Goal: Contribute content

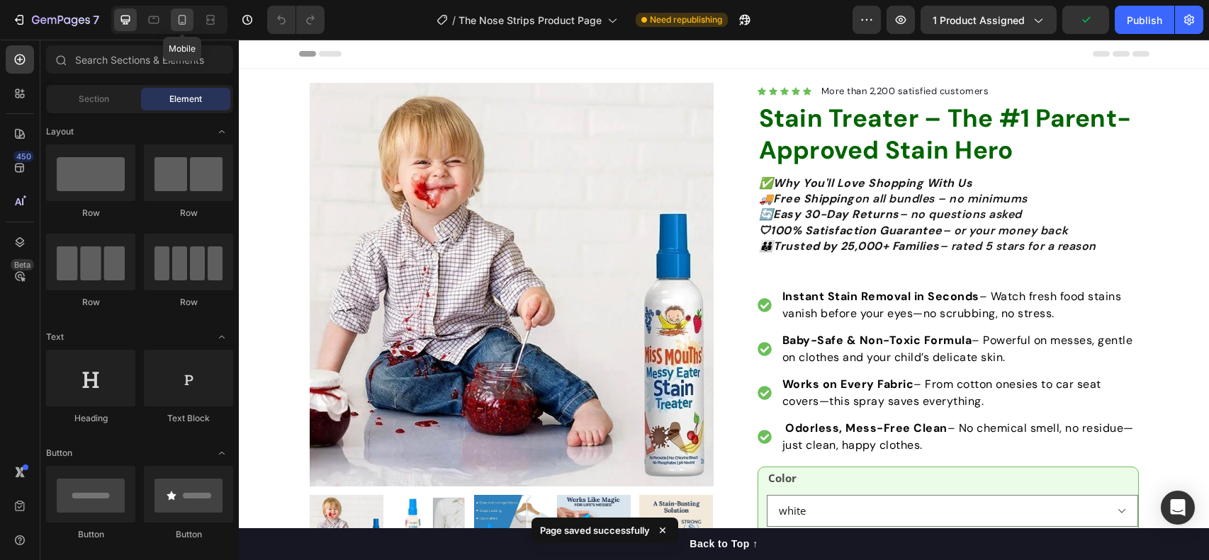
click at [186, 21] on icon at bounding box center [182, 20] width 14 height 14
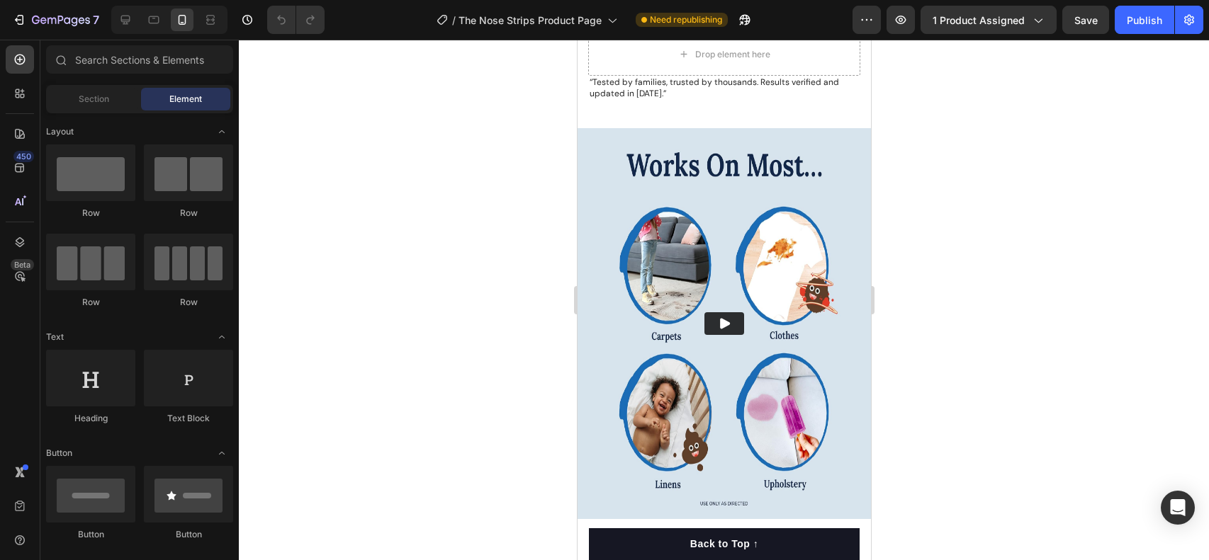
scroll to position [3430, 0]
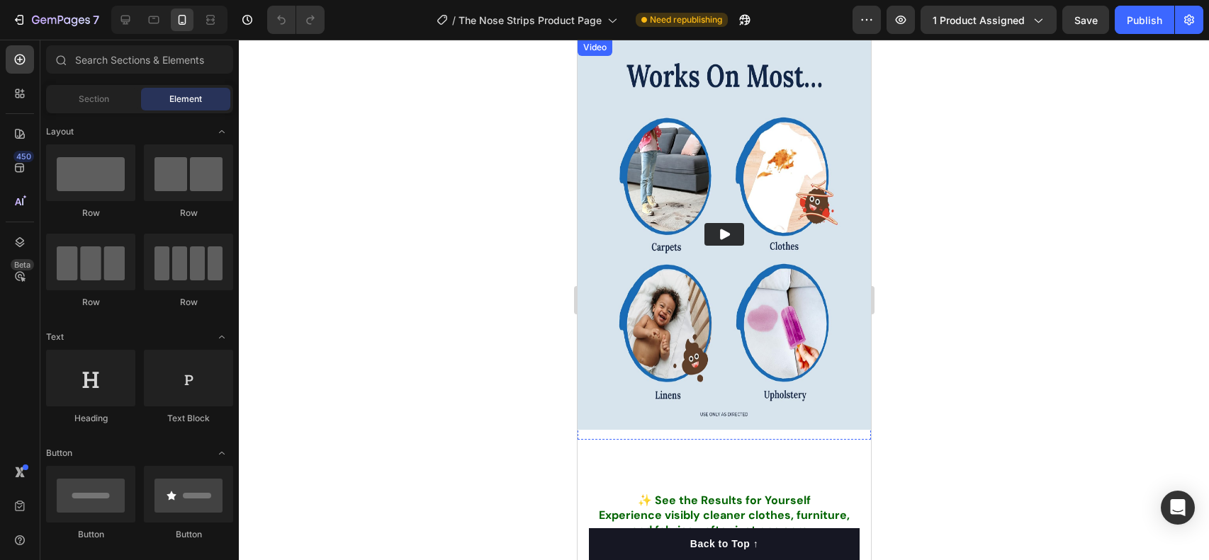
click at [706, 299] on img at bounding box center [723, 234] width 293 height 391
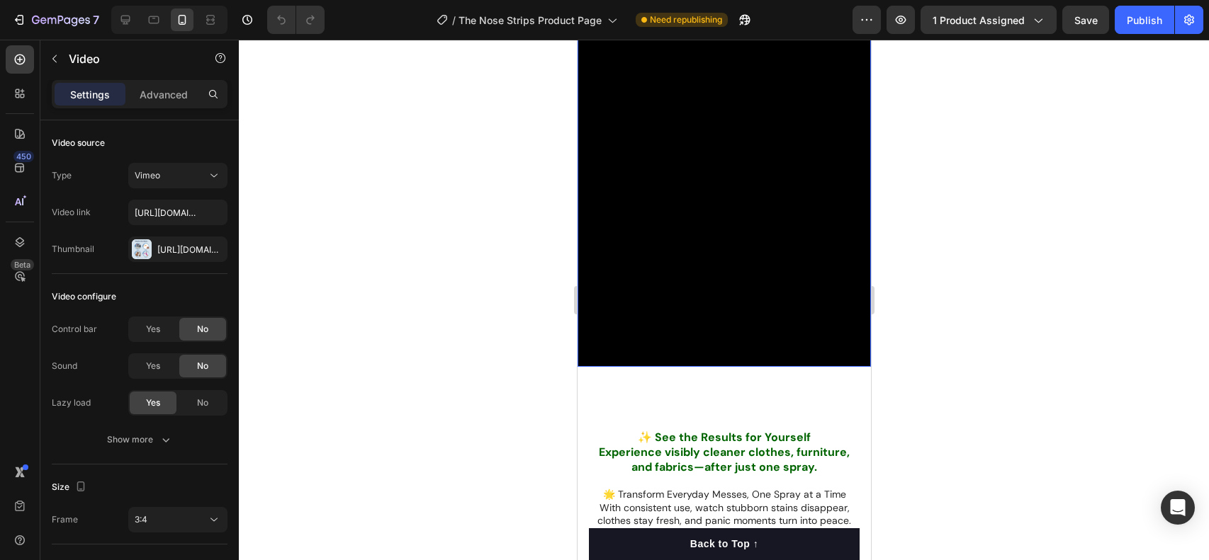
scroll to position [3517, 0]
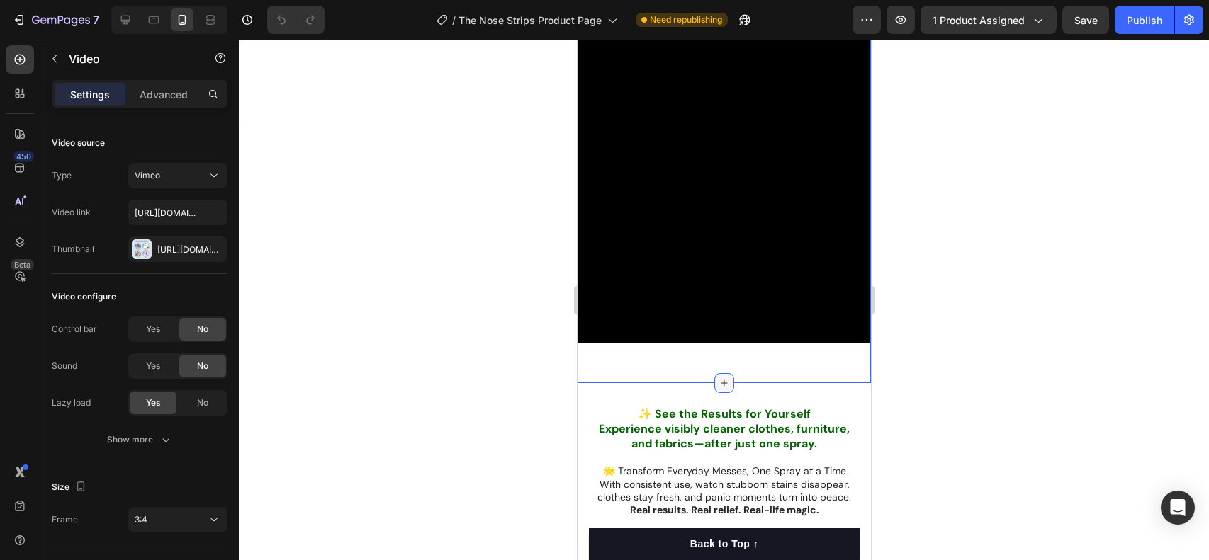
click at [722, 385] on icon at bounding box center [723, 383] width 11 height 11
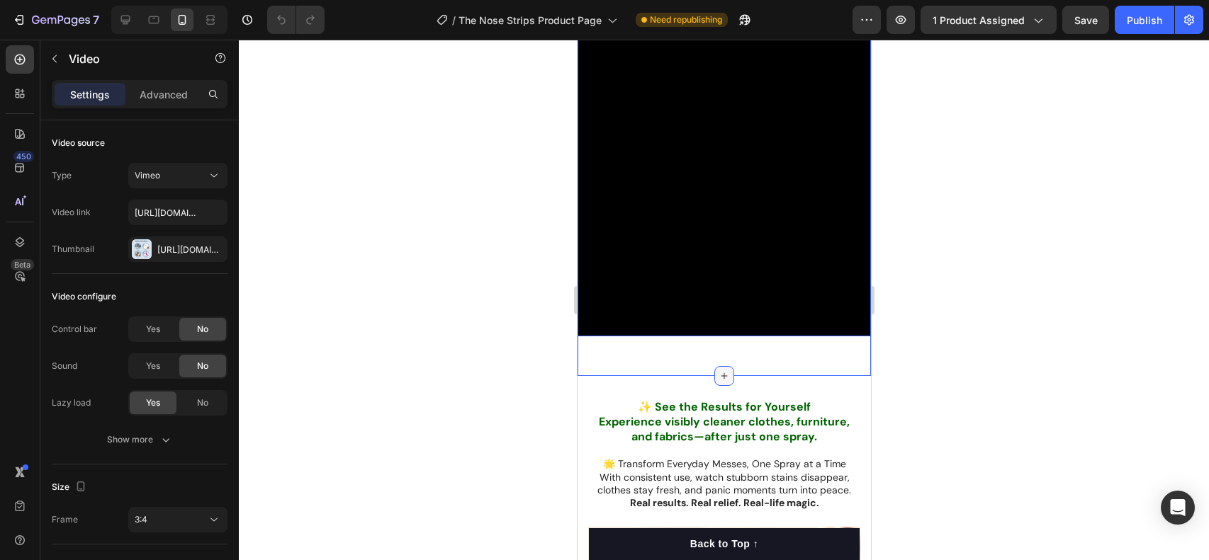
click at [725, 372] on icon at bounding box center [723, 376] width 11 height 11
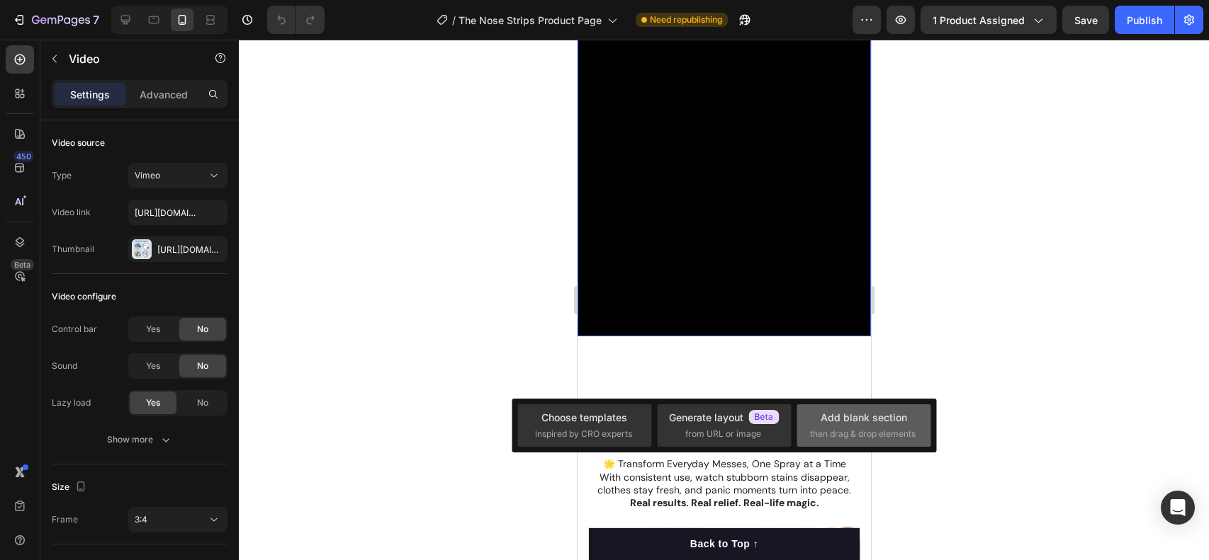
click at [845, 421] on div "Add blank section" at bounding box center [864, 417] width 86 height 15
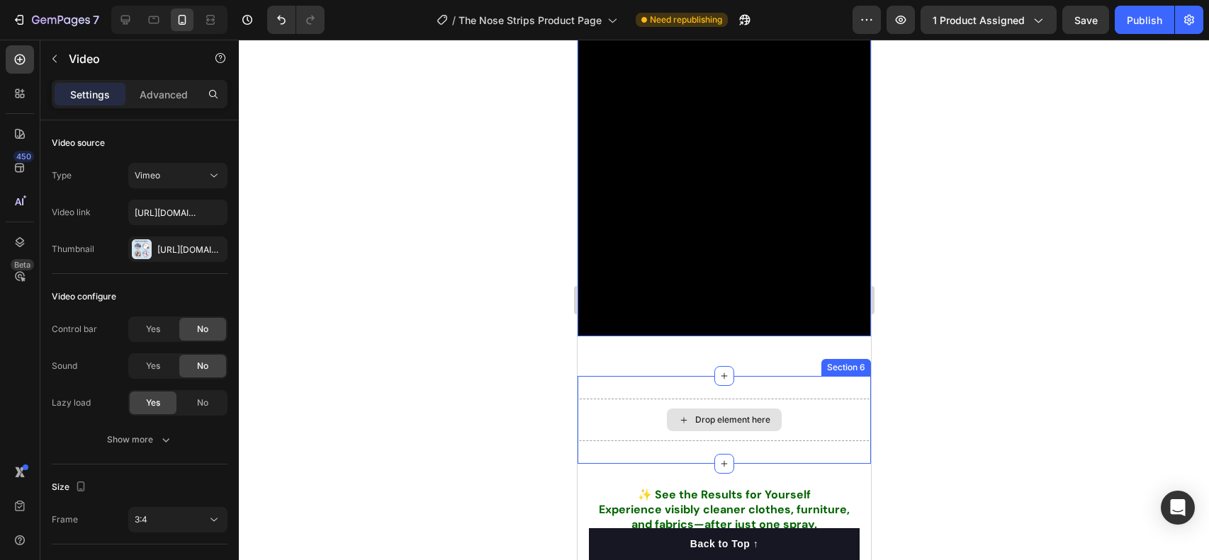
click at [714, 419] on div "Drop element here" at bounding box center [731, 420] width 75 height 11
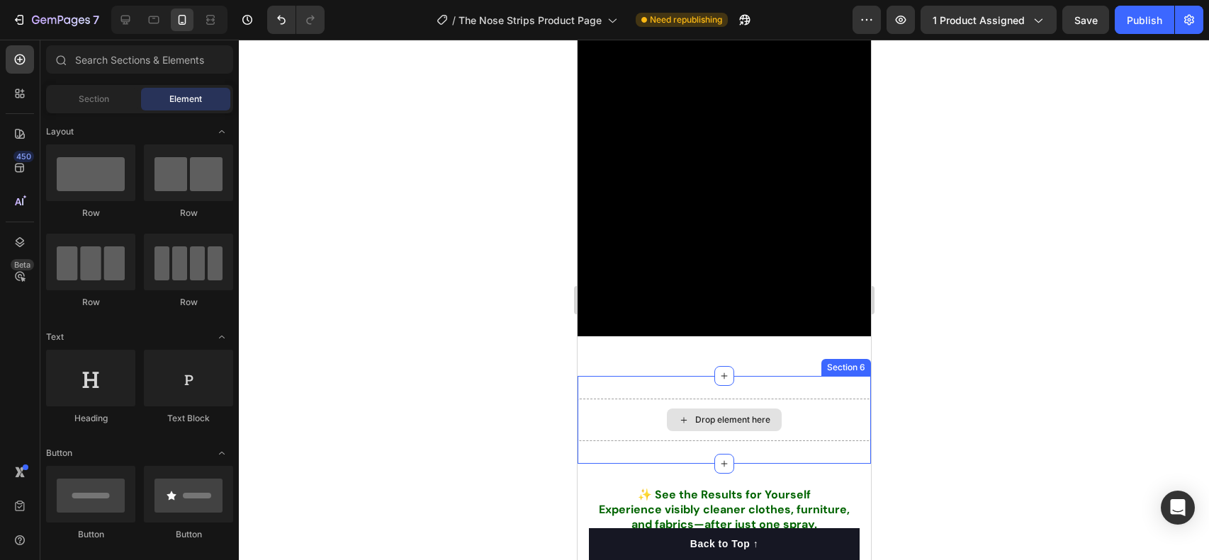
click at [682, 419] on icon at bounding box center [683, 420] width 6 height 6
click at [721, 419] on div "Drop element here" at bounding box center [731, 420] width 75 height 11
click at [709, 422] on div "Drop element here" at bounding box center [731, 420] width 75 height 11
click at [686, 420] on icon at bounding box center [682, 421] width 11 height 12
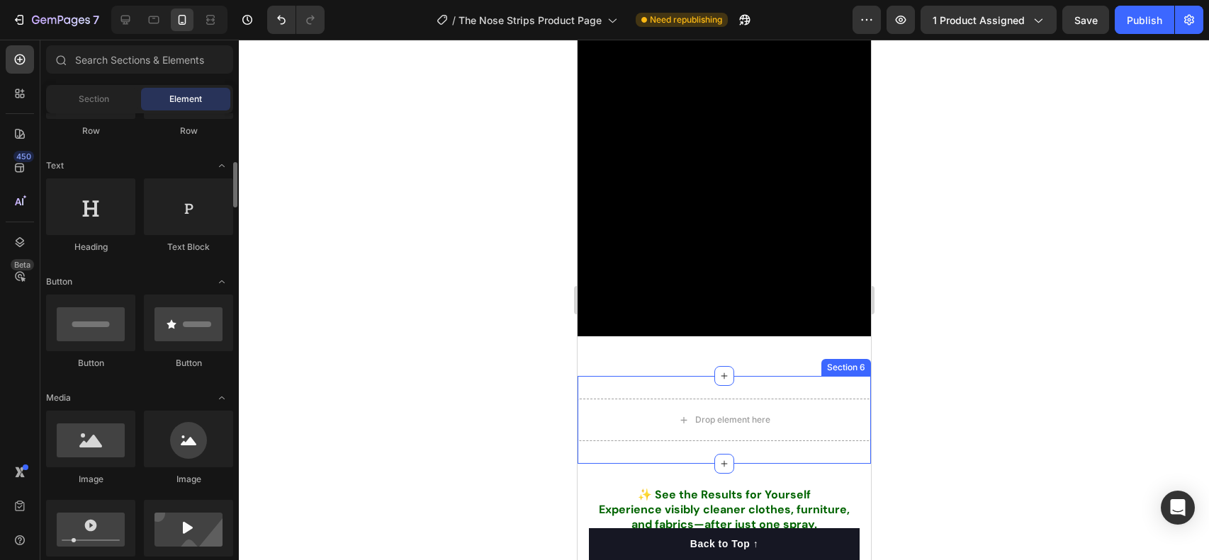
scroll to position [320, 0]
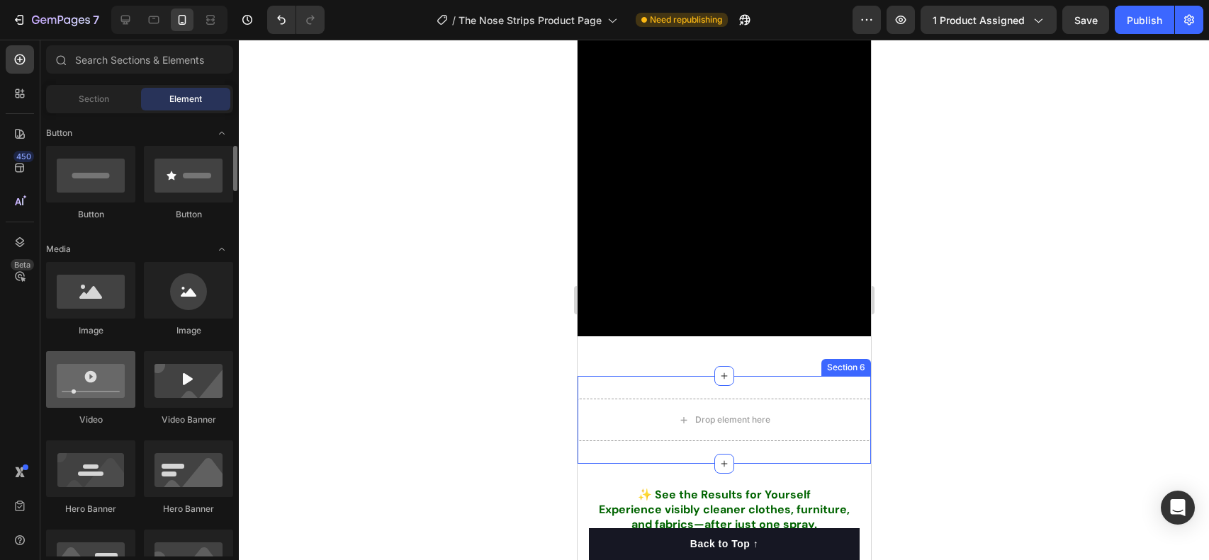
click at [120, 385] on div at bounding box center [90, 379] width 89 height 57
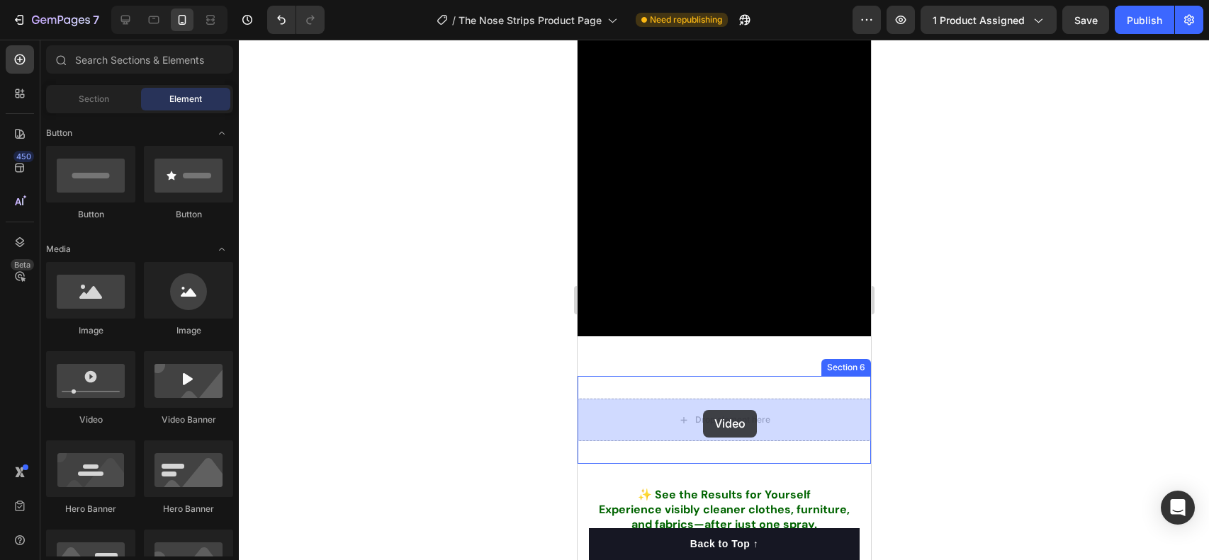
drag, startPoint x: 684, startPoint y: 426, endPoint x: 1505, endPoint y: 500, distance: 824.6
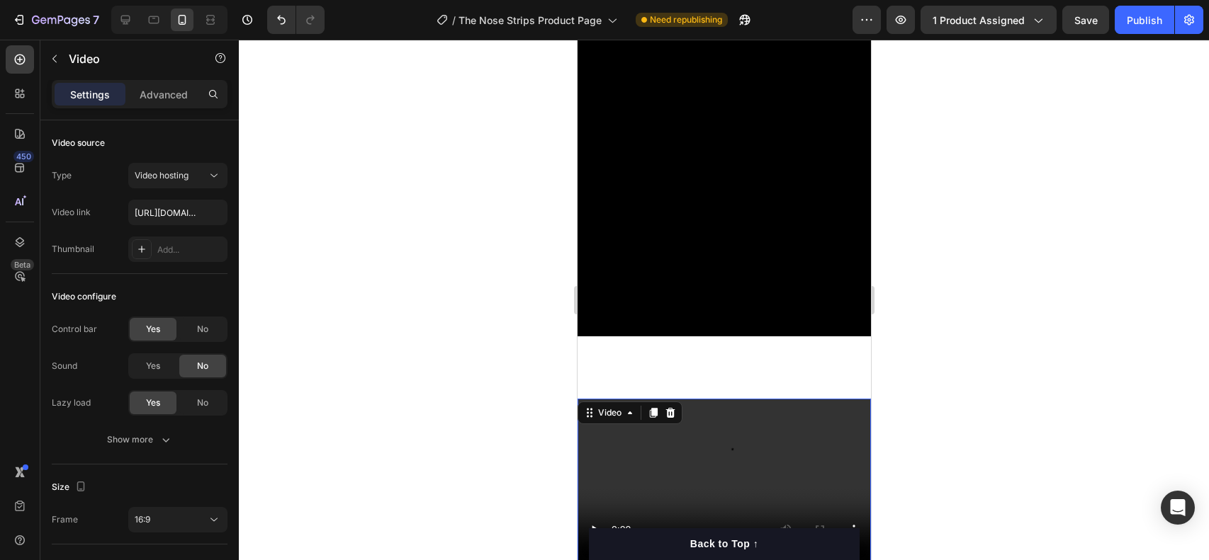
scroll to position [3663, 0]
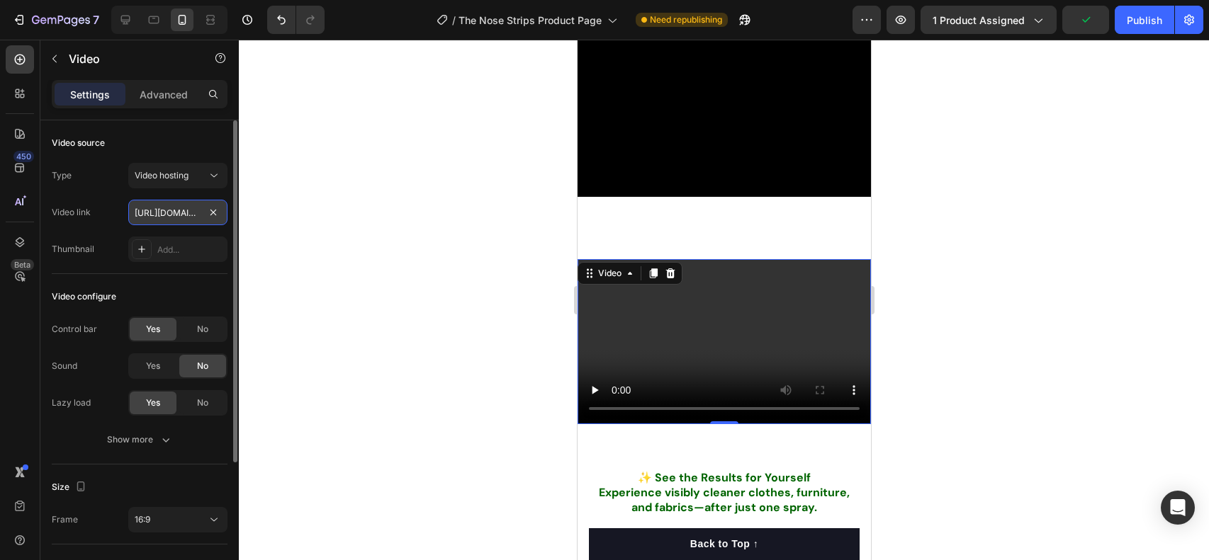
click at [171, 210] on input "[URL][DOMAIN_NAME]" at bounding box center [177, 213] width 99 height 26
click at [152, 180] on span "Video hosting" at bounding box center [162, 175] width 54 height 11
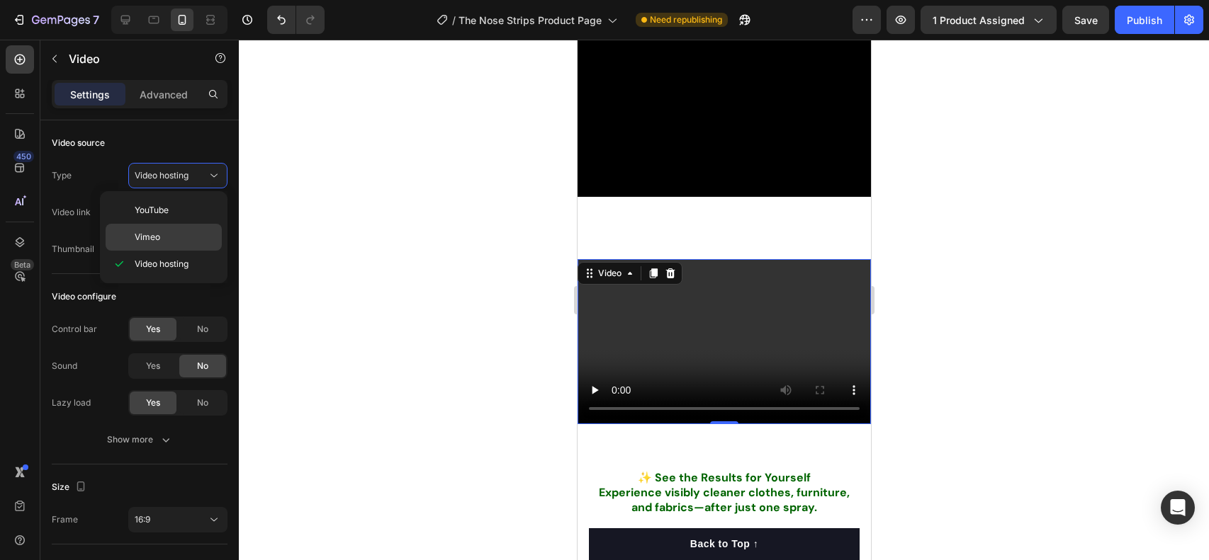
click at [147, 237] on span "Vimeo" at bounding box center [148, 237] width 26 height 13
type input "[URL][DOMAIN_NAME]"
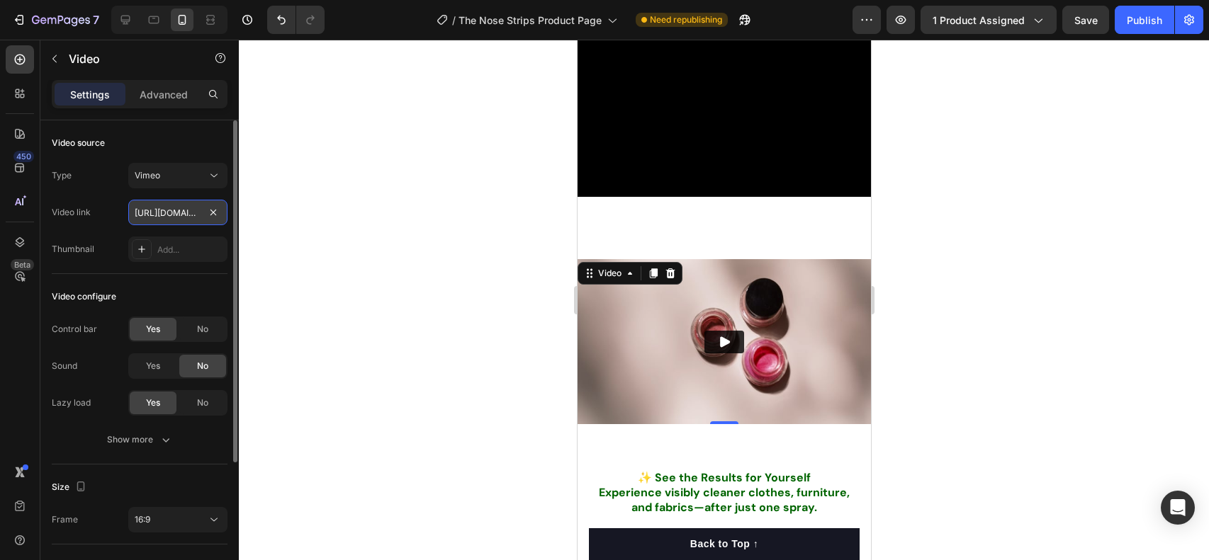
click at [176, 213] on input "[URL][DOMAIN_NAME]" at bounding box center [177, 213] width 99 height 26
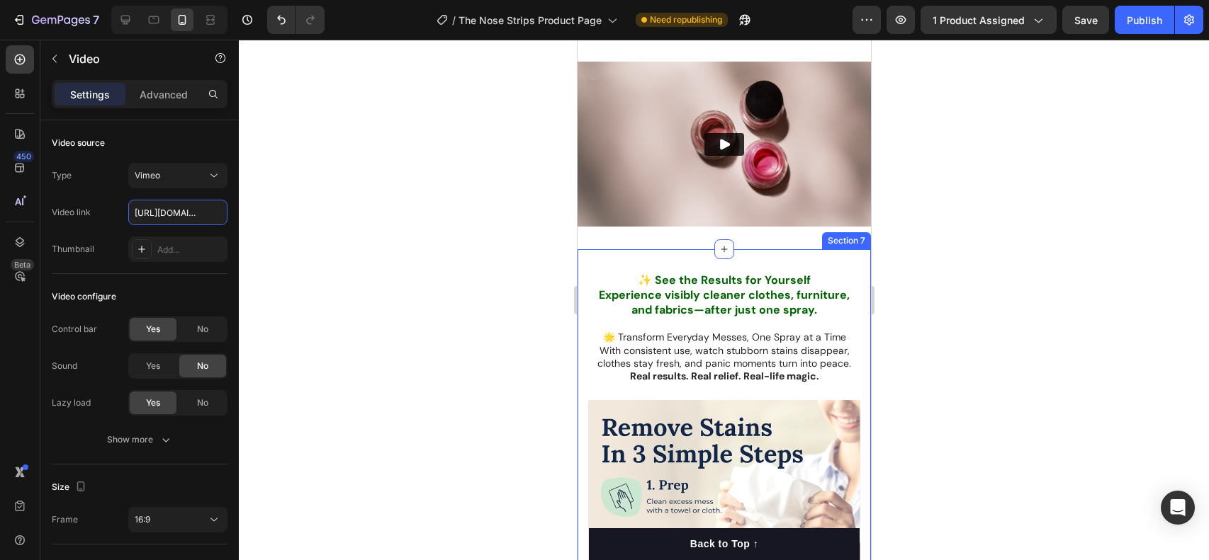
scroll to position [3840, 0]
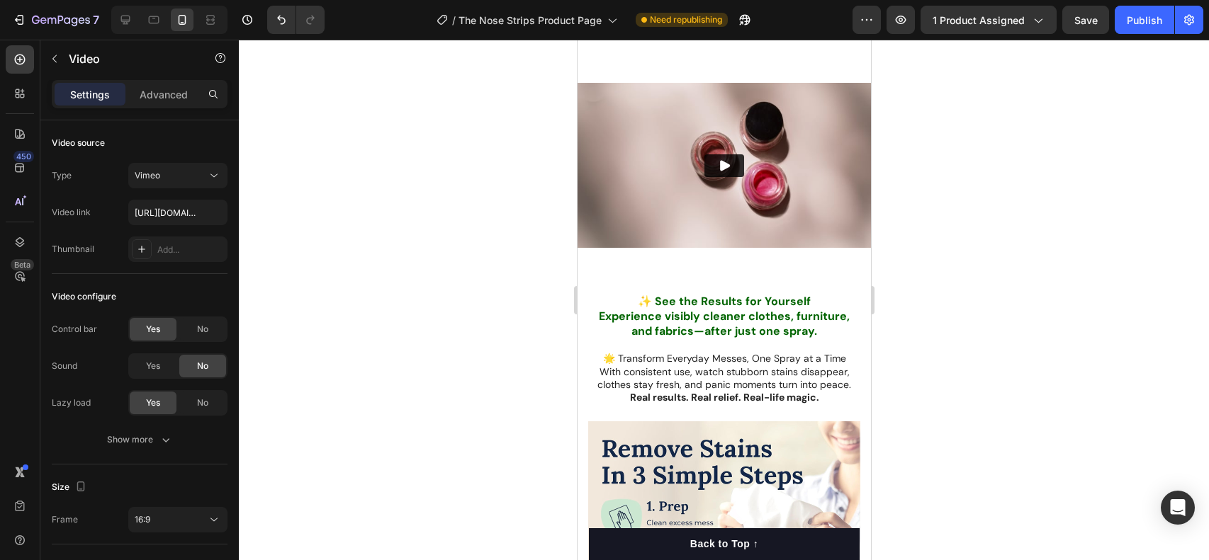
click at [731, 169] on button "Play" at bounding box center [724, 165] width 40 height 23
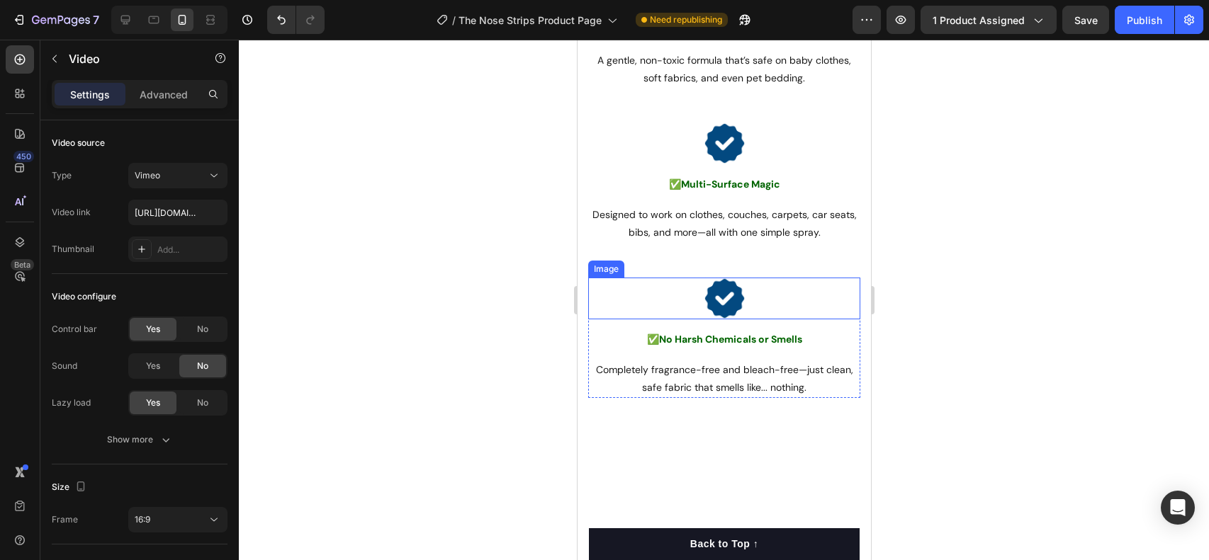
scroll to position [2022, 0]
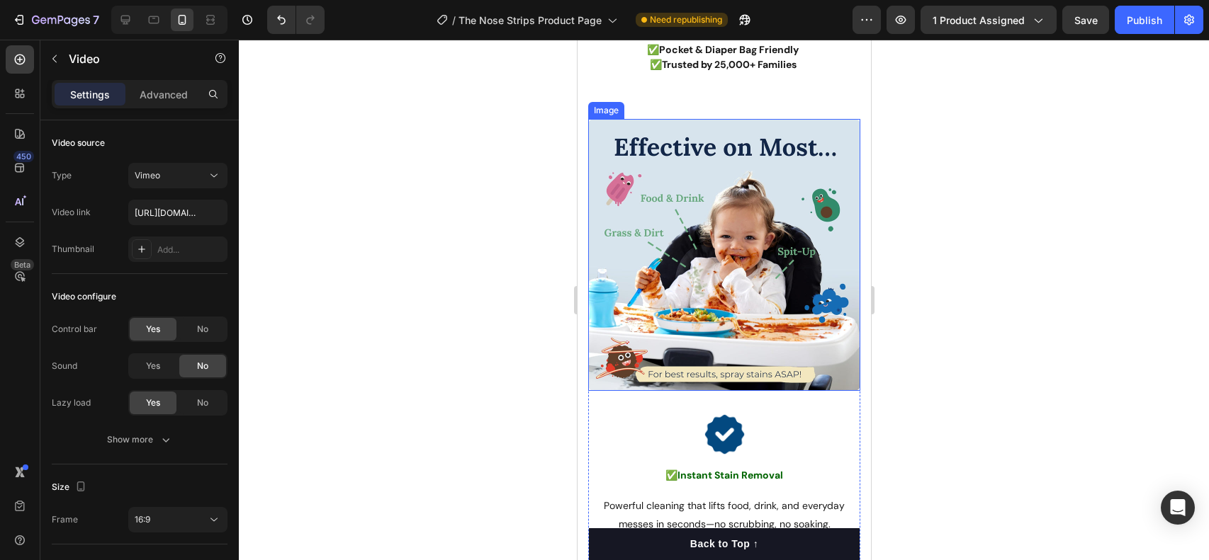
click at [699, 191] on img at bounding box center [723, 255] width 272 height 272
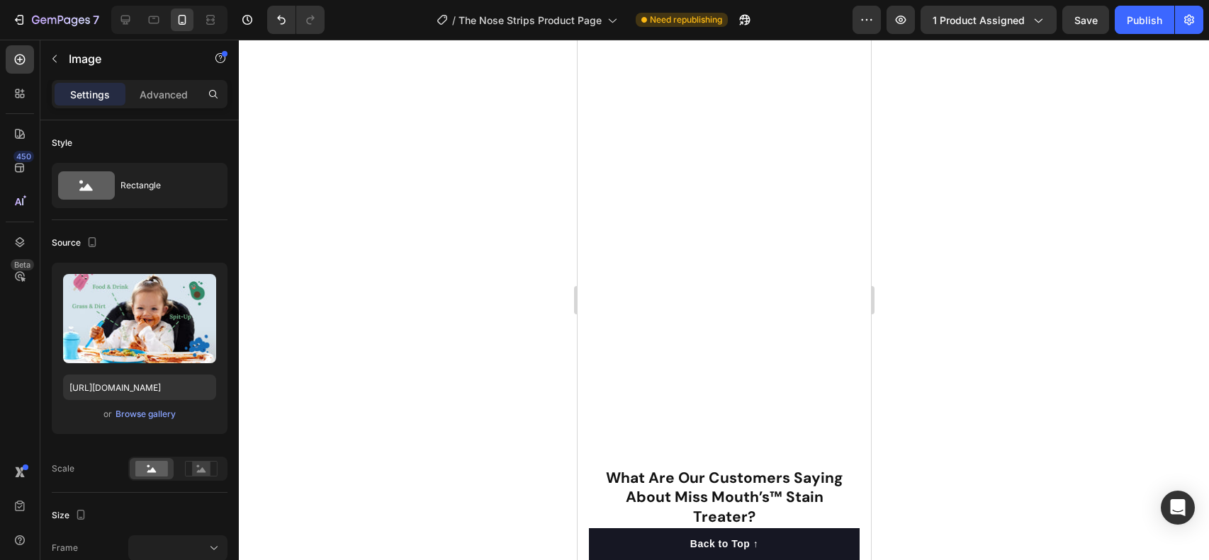
scroll to position [1149, 0]
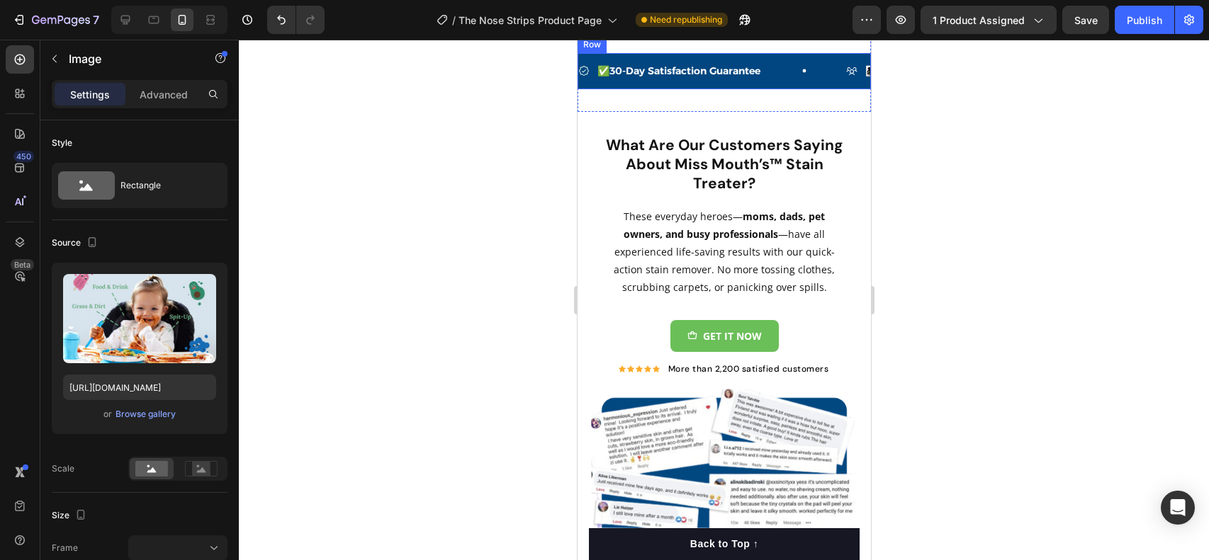
click at [706, 388] on img at bounding box center [723, 523] width 271 height 271
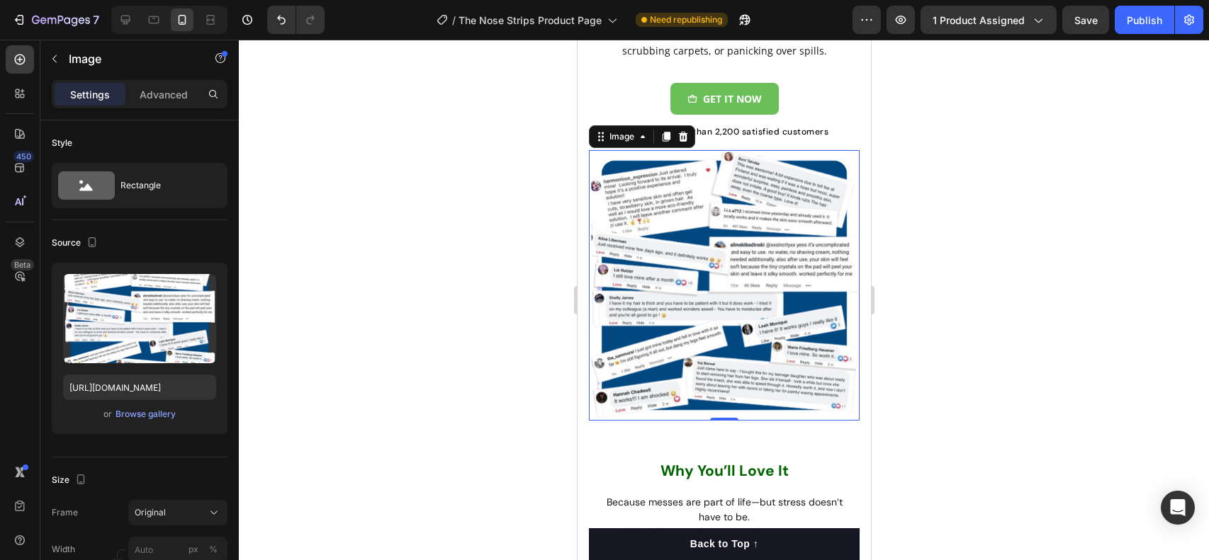
scroll to position [1429, 0]
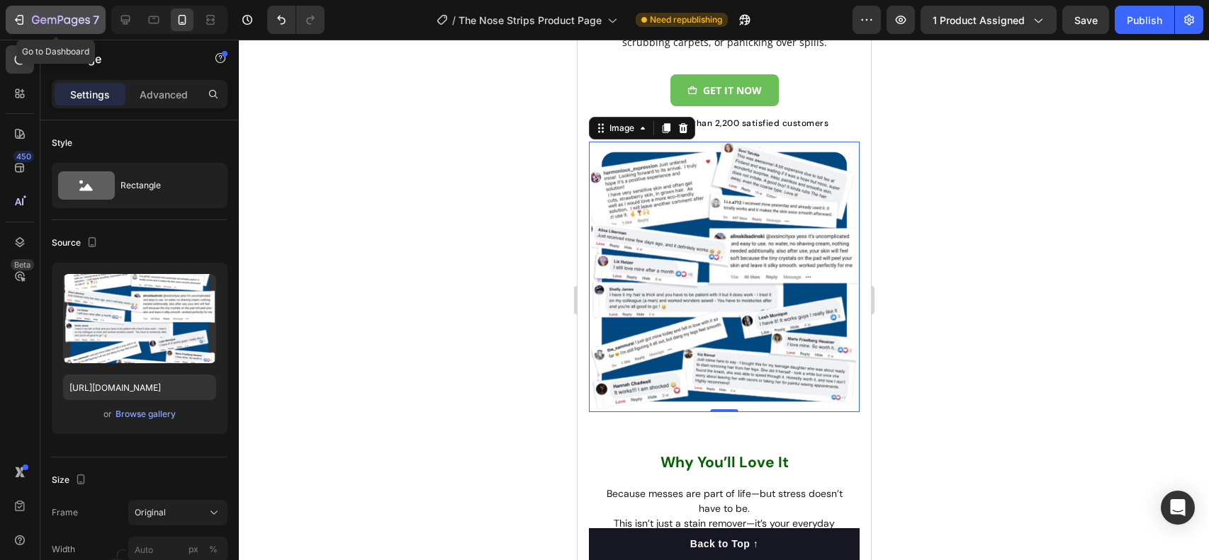
click at [32, 18] on icon "button" at bounding box center [61, 21] width 58 height 12
